Goal: Find specific page/section: Find specific page/section

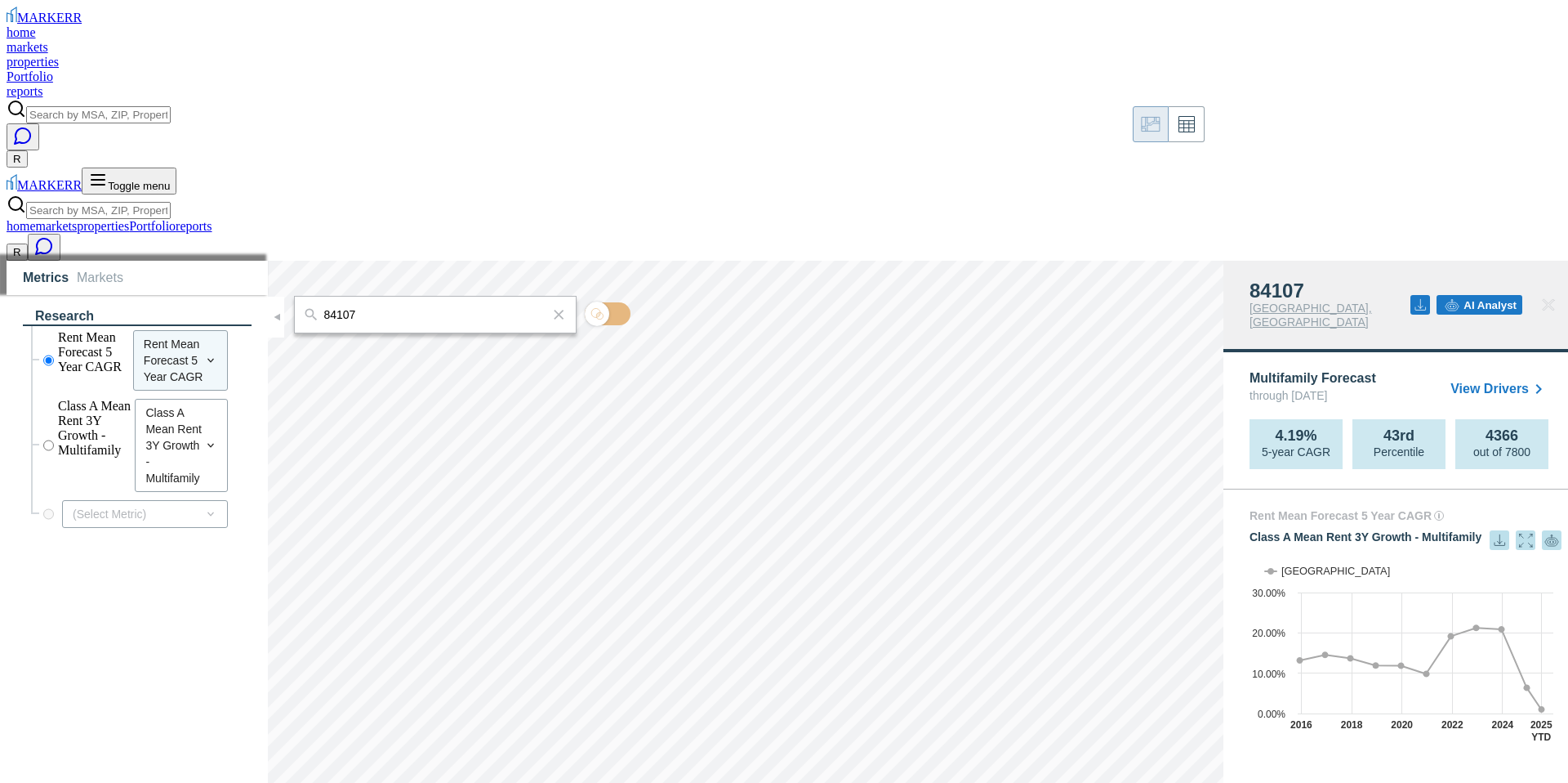
scroll to position [10, 0]
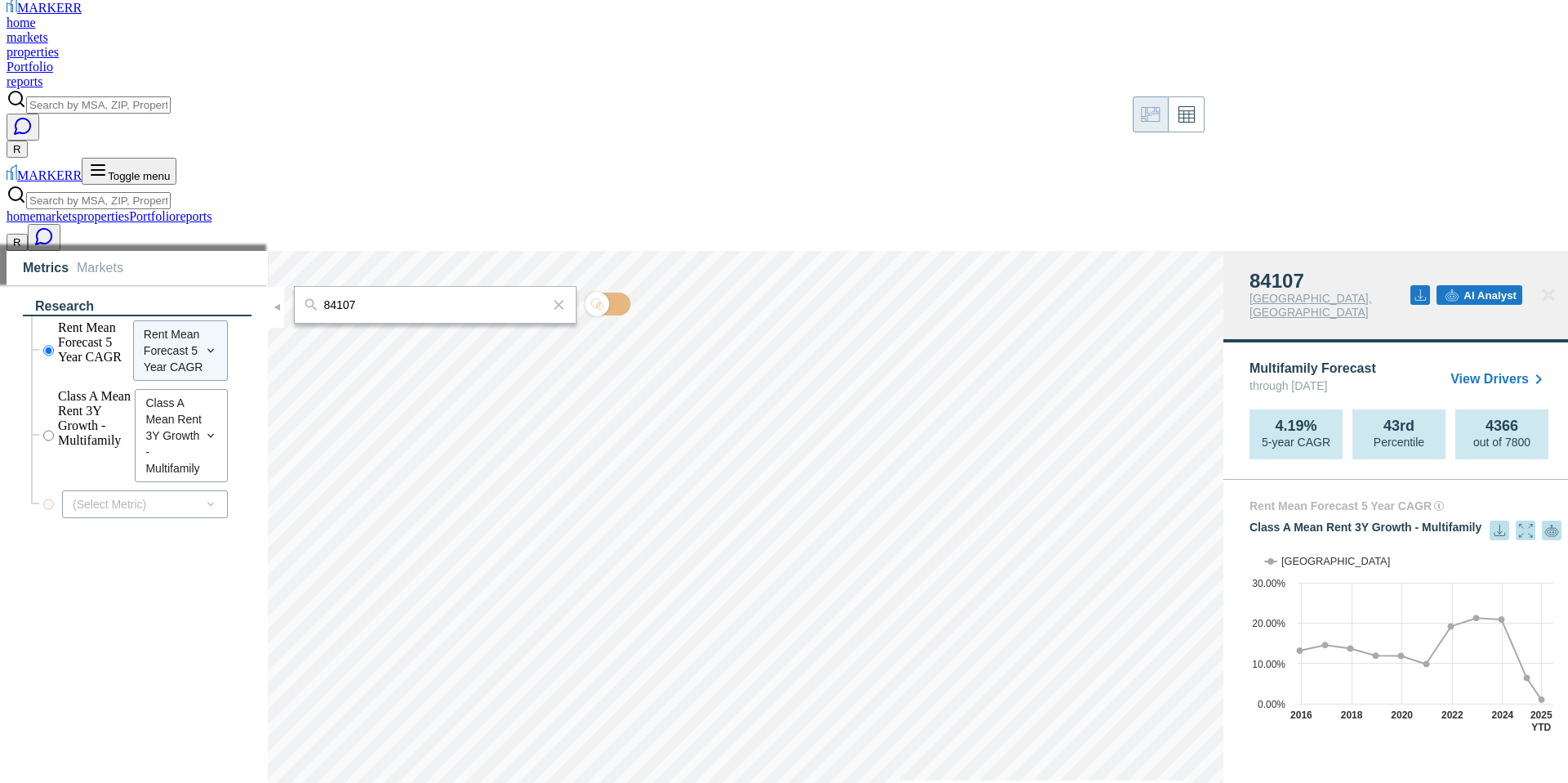
click at [171, 96] on input "Search by MSA, ZIP, Property Name, or Address" at bounding box center [99, 105] width 145 height 17
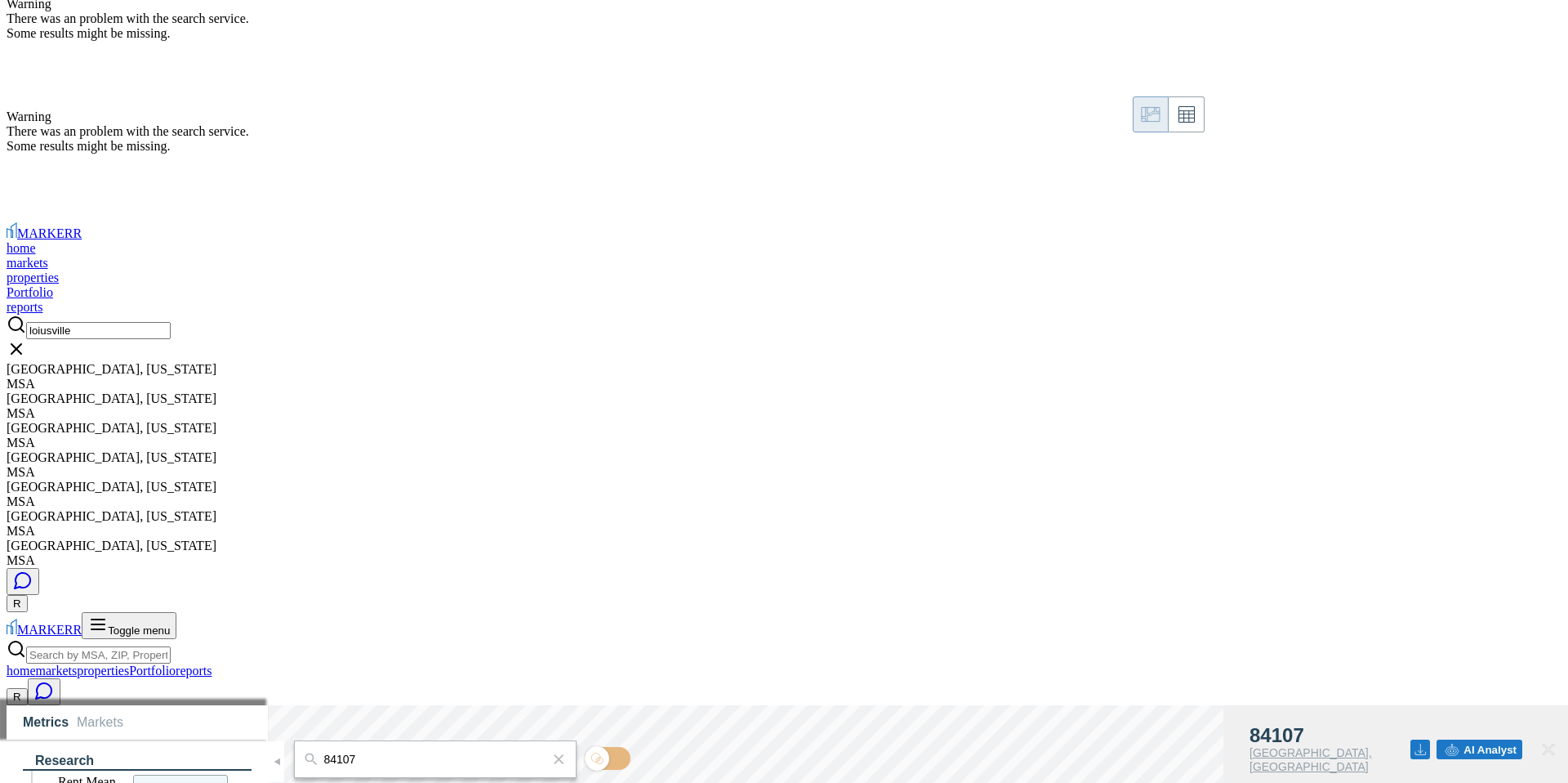
type input "loiusville"
click at [1236, 420] on div "[GEOGRAPHIC_DATA], [US_STATE] MSA" at bounding box center [784, 435] width 1555 height 30
